Goal: Check status: Check status

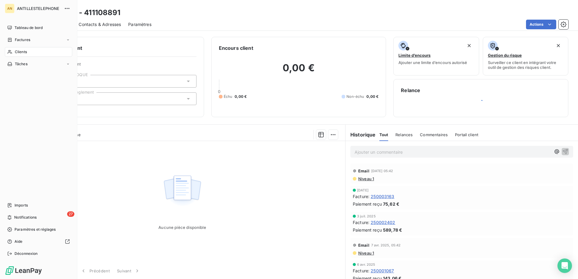
click at [11, 54] on icon at bounding box center [9, 52] width 5 height 5
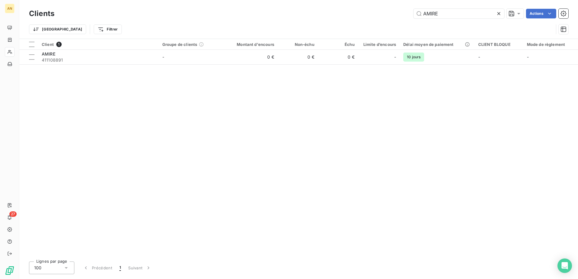
drag, startPoint x: 449, startPoint y: 15, endPoint x: 398, endPoint y: 16, distance: 50.8
click at [398, 16] on div "AMIRE Actions" at bounding box center [315, 14] width 507 height 10
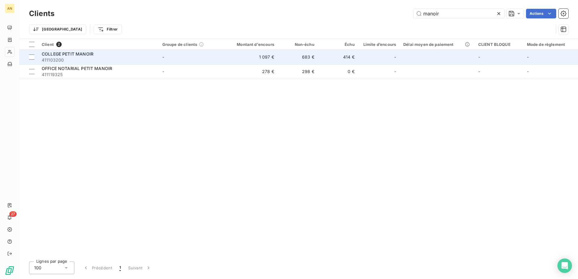
type input "manoir"
click at [288, 59] on td "683 €" at bounding box center [298, 57] width 40 height 15
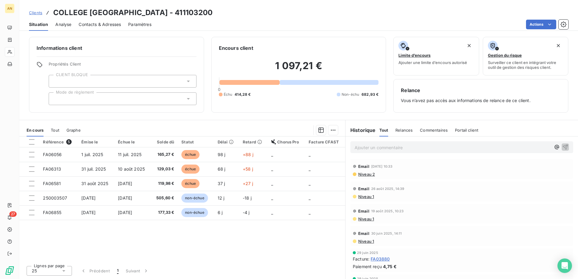
click at [386, 133] on div "Tout" at bounding box center [383, 130] width 9 height 13
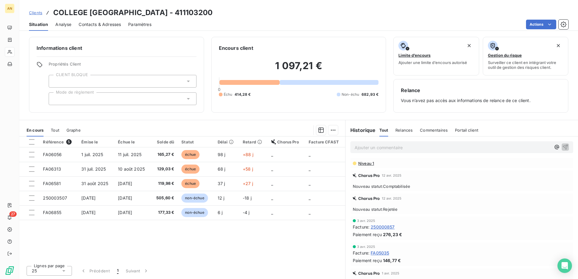
scroll to position [272, 0]
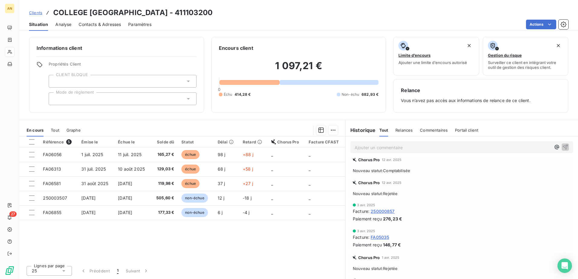
click at [388, 211] on span "250000857" at bounding box center [383, 211] width 24 height 6
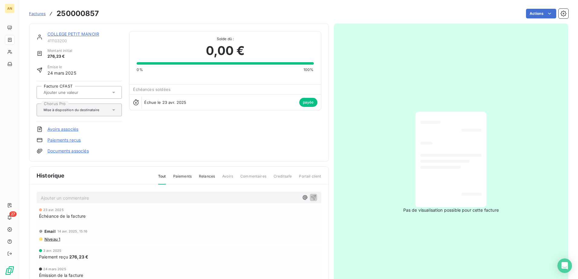
click at [112, 109] on icon at bounding box center [113, 110] width 3 height 2
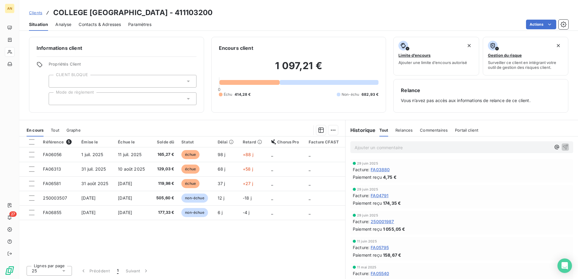
scroll to position [91, 0]
click at [390, 219] on span "250001987" at bounding box center [382, 220] width 23 height 6
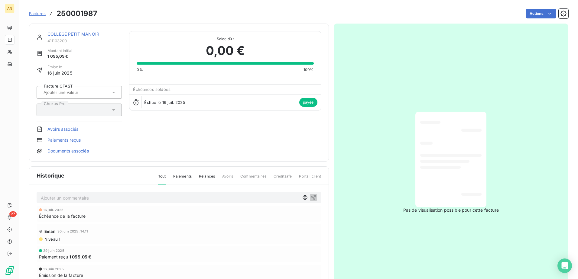
click at [103, 111] on div at bounding box center [76, 110] width 69 height 8
